Goal: Information Seeking & Learning: Learn about a topic

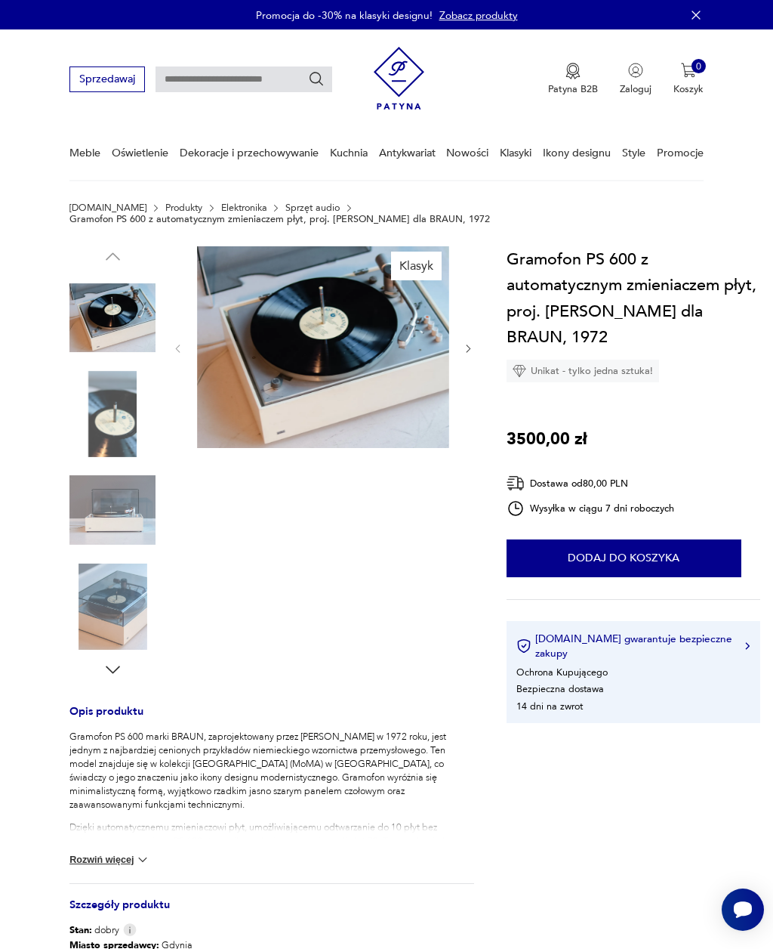
click at [132, 844] on div "Gramofon PS 600 marki BRAUN, zaprojektowany przez [PERSON_NAME] w 1972 roku, je…" at bounding box center [271, 807] width 405 height 154
click at [114, 854] on button "Rozwiń więcej" at bounding box center [109, 859] width 81 height 15
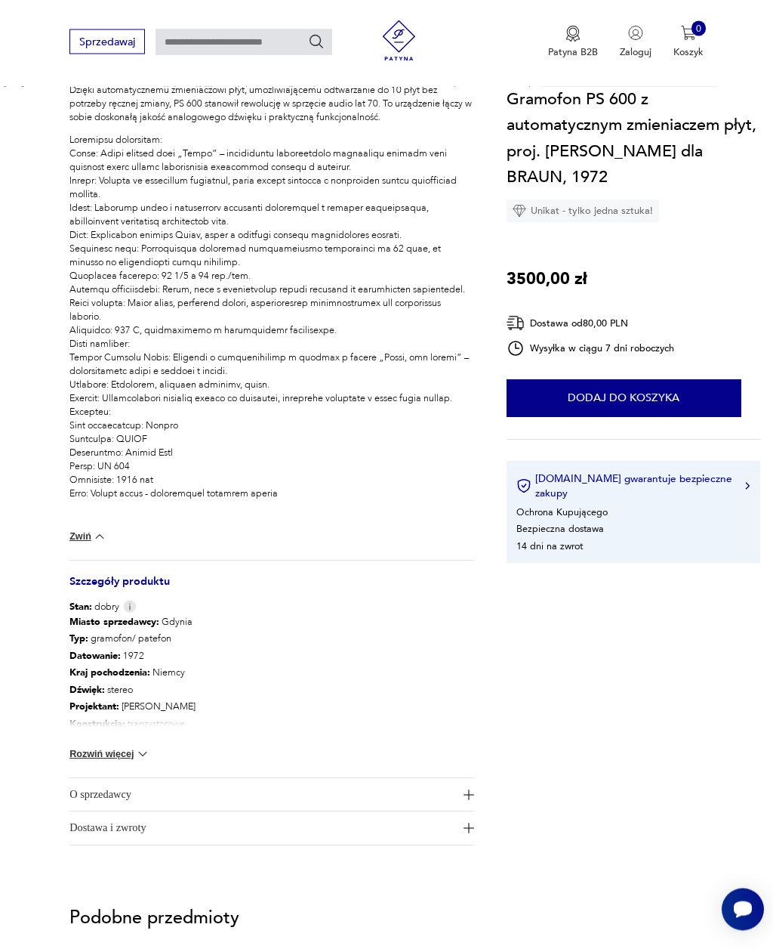
scroll to position [737, 0]
click at [134, 752] on button "Rozwiń więcej" at bounding box center [109, 753] width 81 height 15
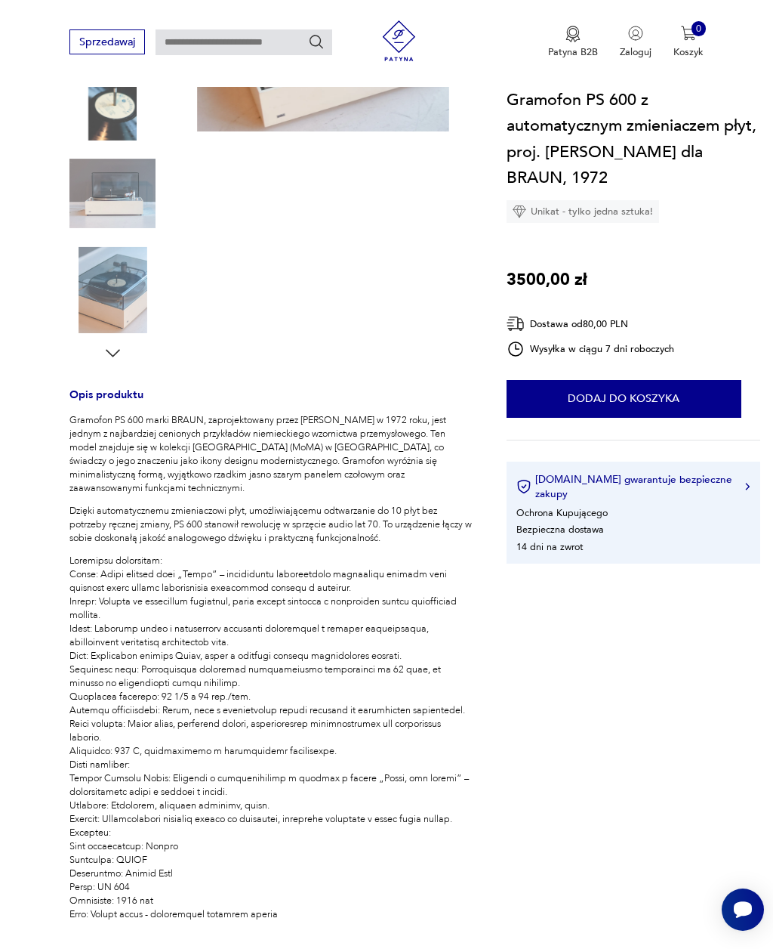
scroll to position [0, 0]
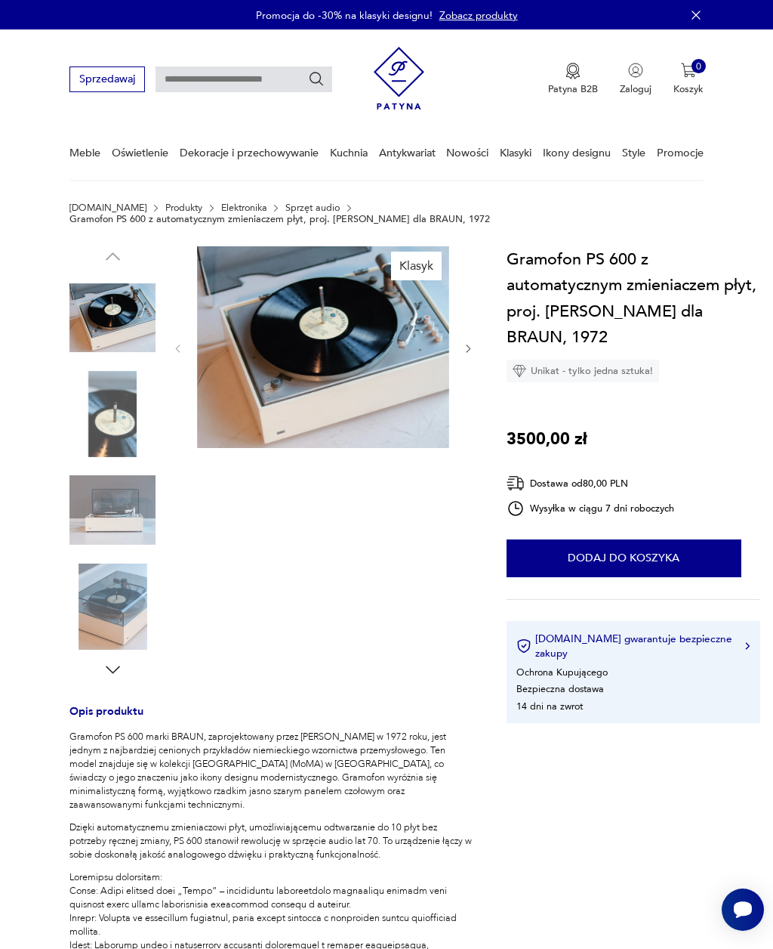
click at [346, 344] on img at bounding box center [323, 347] width 252 height 202
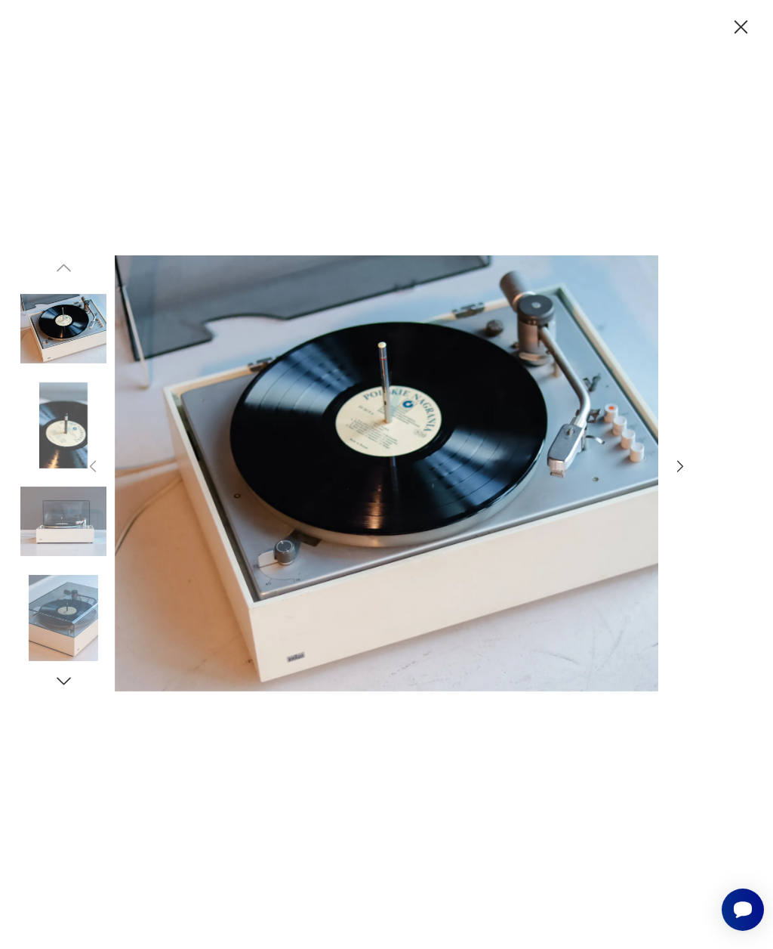
click at [686, 474] on icon "button" at bounding box center [680, 466] width 17 height 17
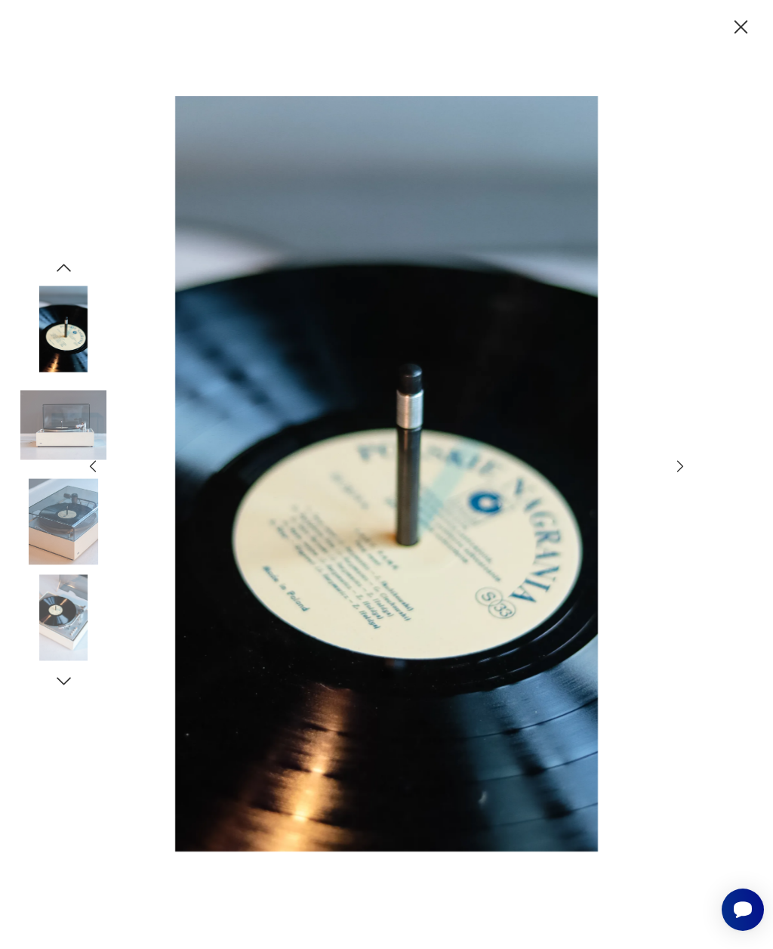
click at [684, 474] on icon "button" at bounding box center [680, 466] width 17 height 17
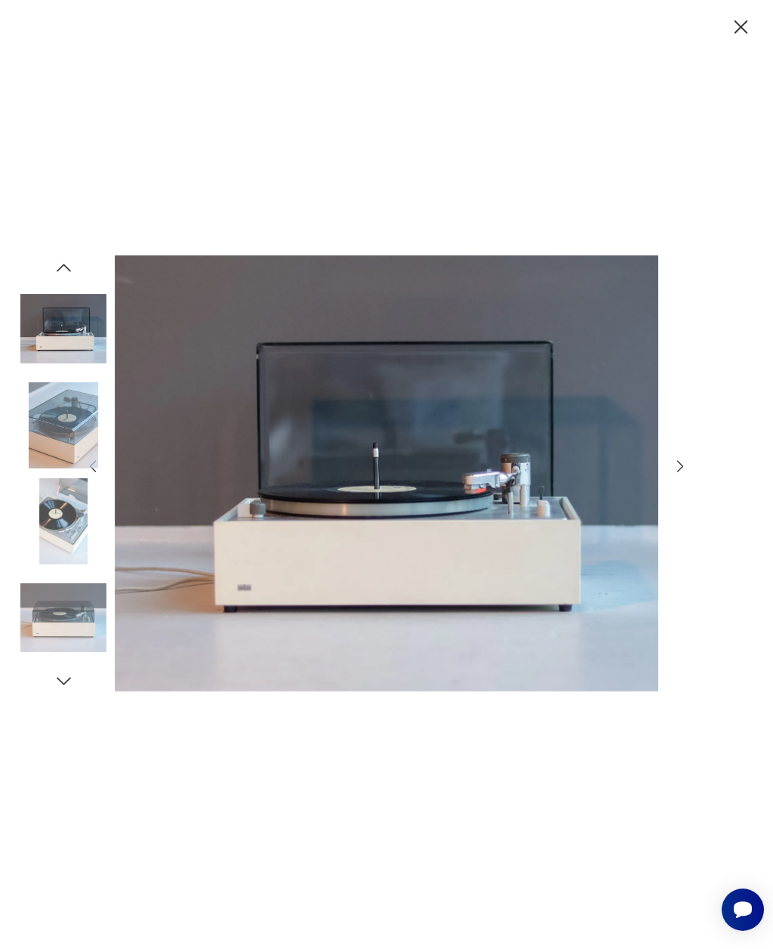
click at [679, 474] on icon "button" at bounding box center [680, 466] width 17 height 17
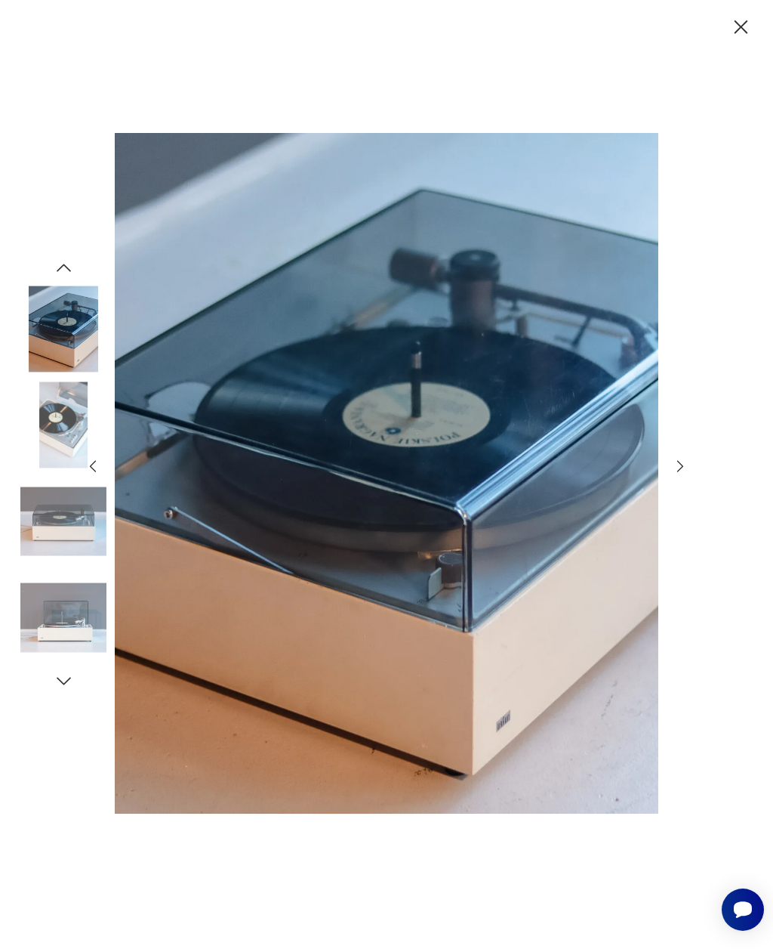
click at [679, 472] on icon "button" at bounding box center [681, 466] width 6 height 11
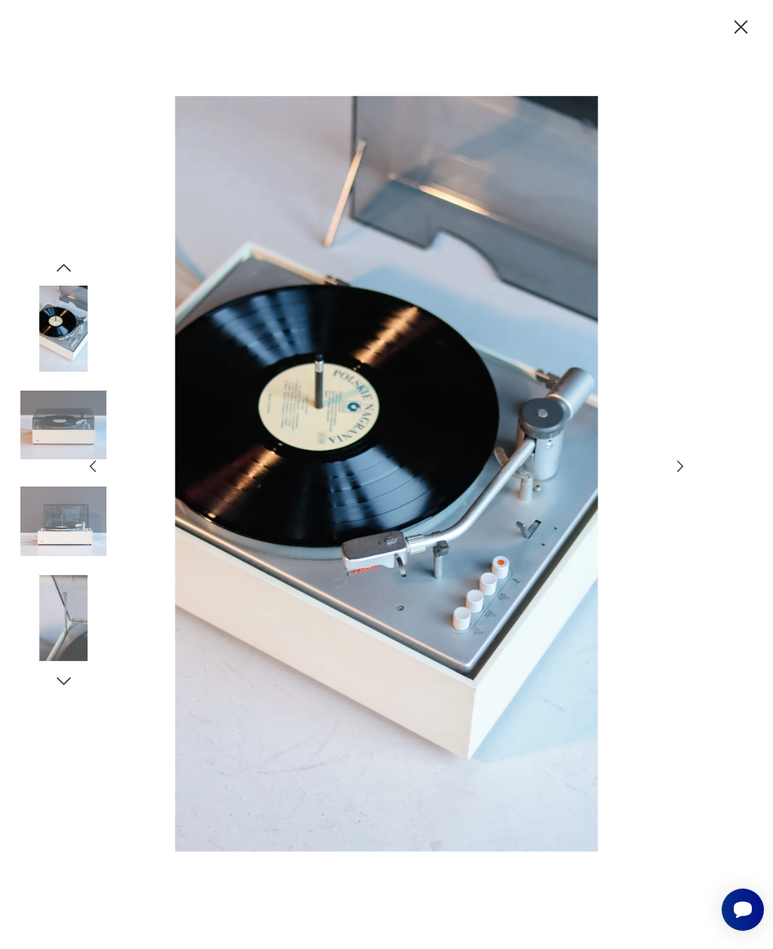
click at [681, 474] on icon "button" at bounding box center [680, 466] width 17 height 17
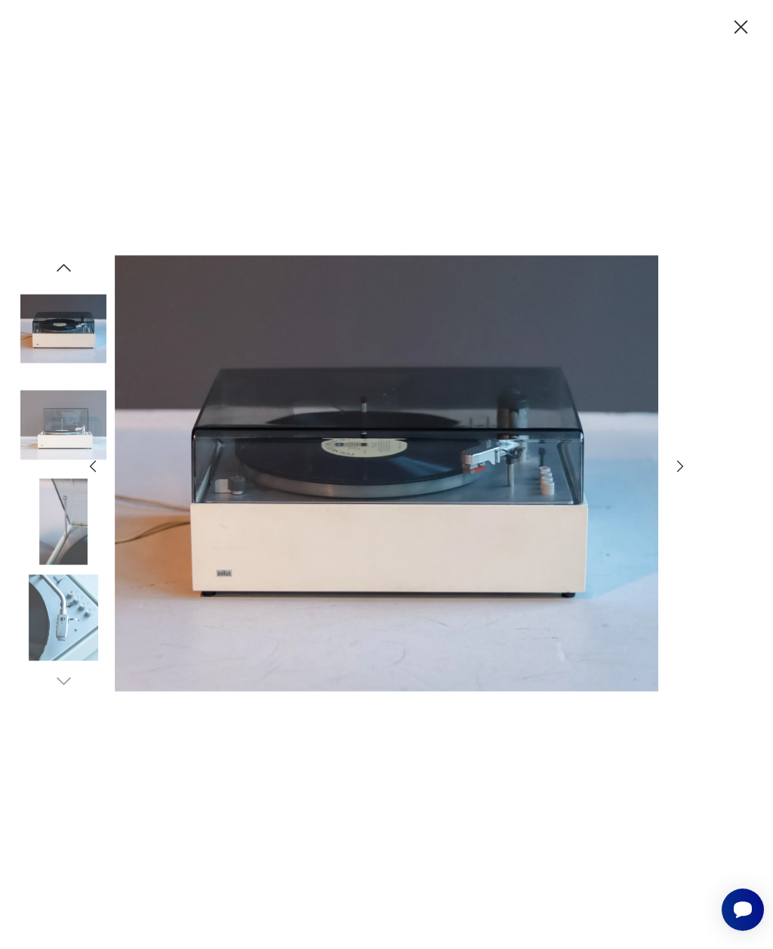
click at [673, 474] on icon "button" at bounding box center [680, 466] width 17 height 17
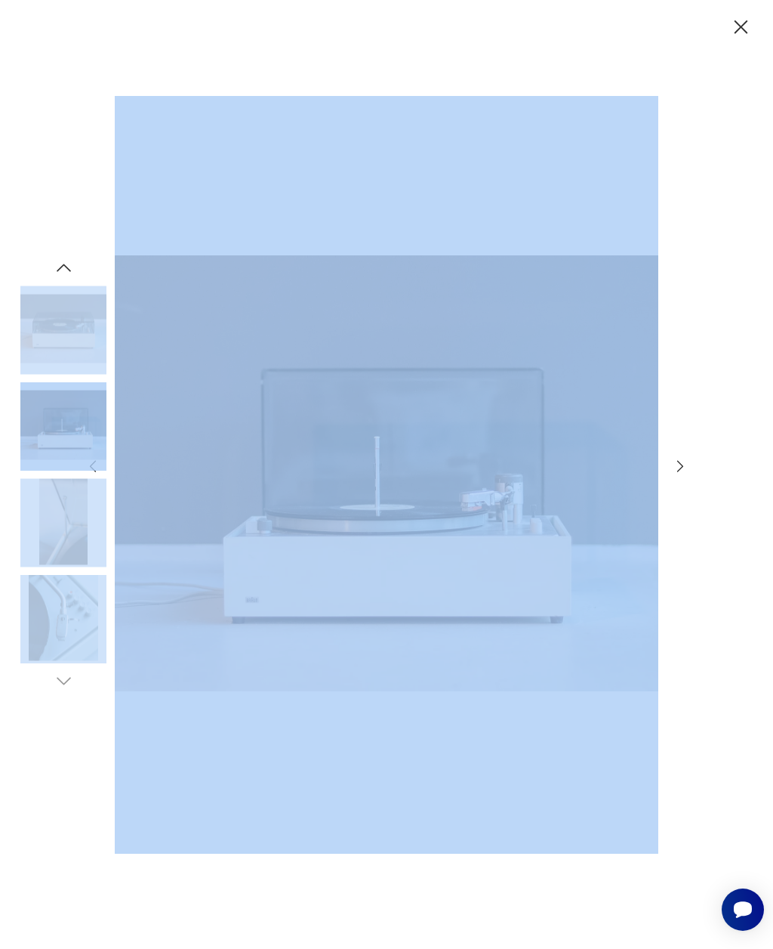
click at [681, 474] on icon "button" at bounding box center [680, 466] width 17 height 17
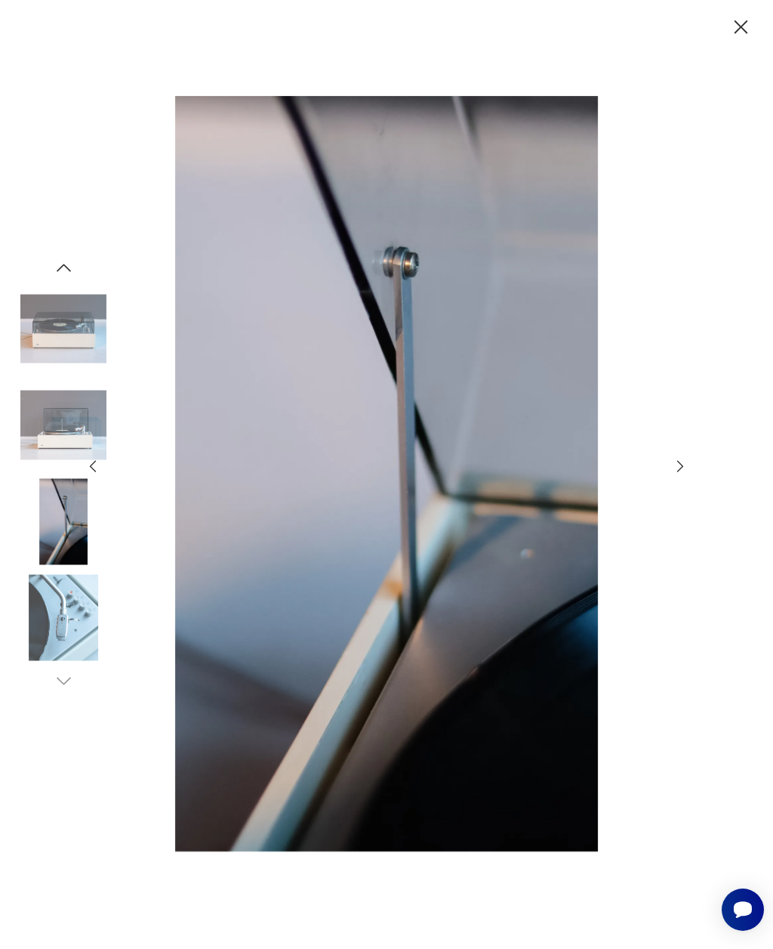
click at [675, 474] on icon "button" at bounding box center [680, 466] width 17 height 17
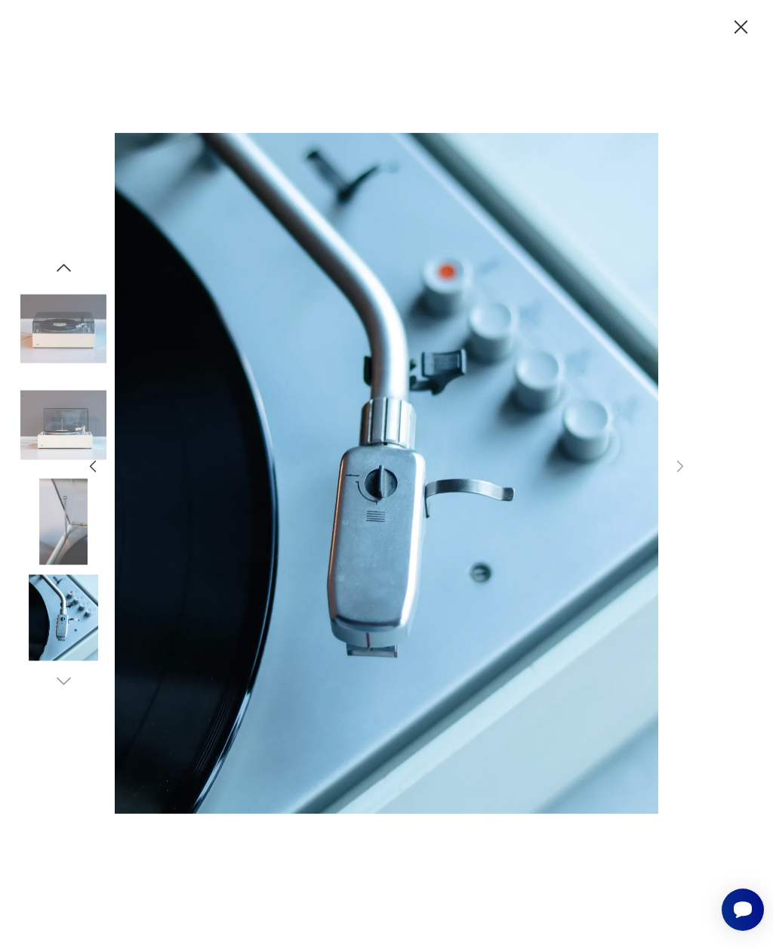
click at [675, 502] on div at bounding box center [387, 475] width 604 height 758
click at [690, 492] on div at bounding box center [386, 474] width 773 height 949
